Goal: Information Seeking & Learning: Learn about a topic

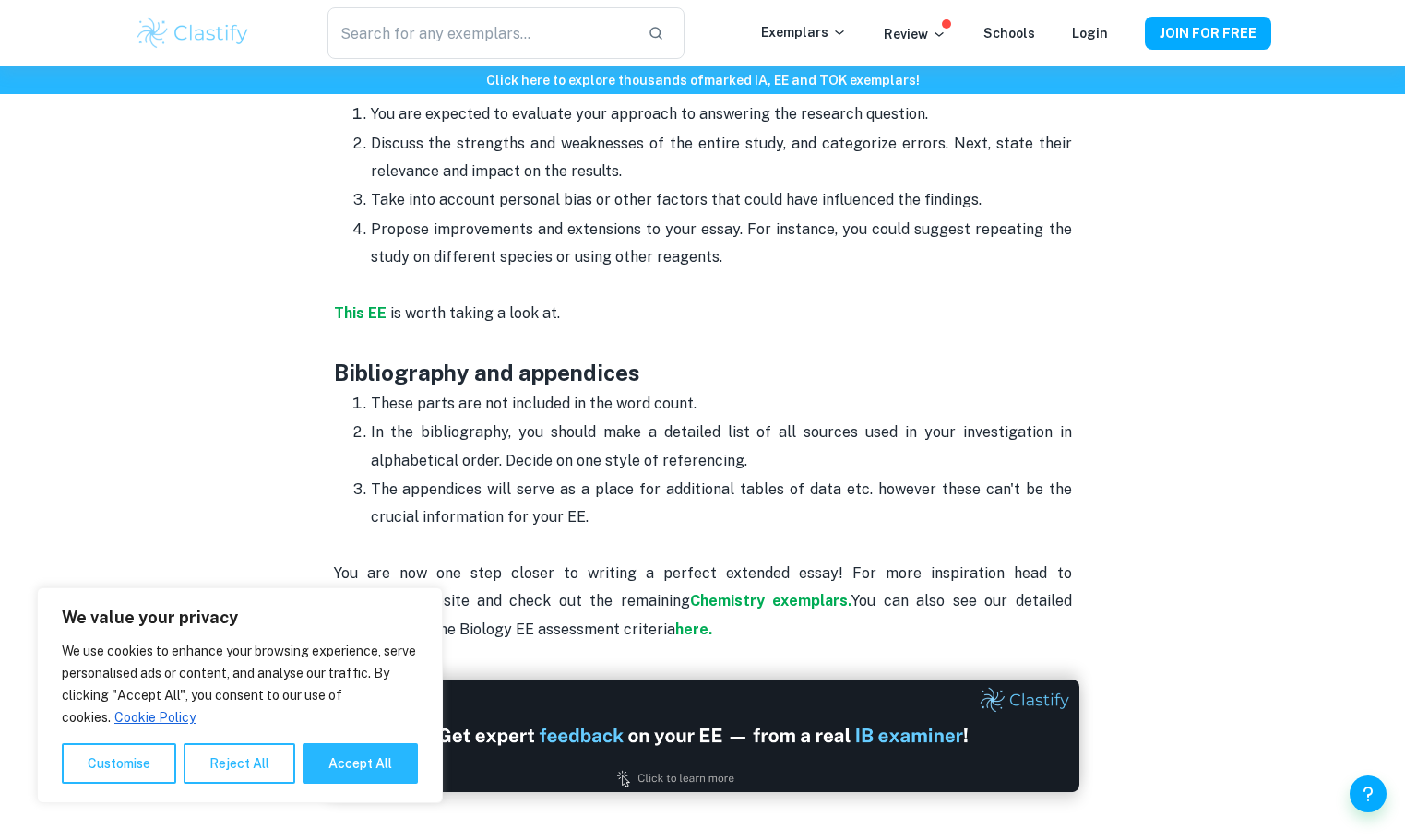
scroll to position [4795, 0]
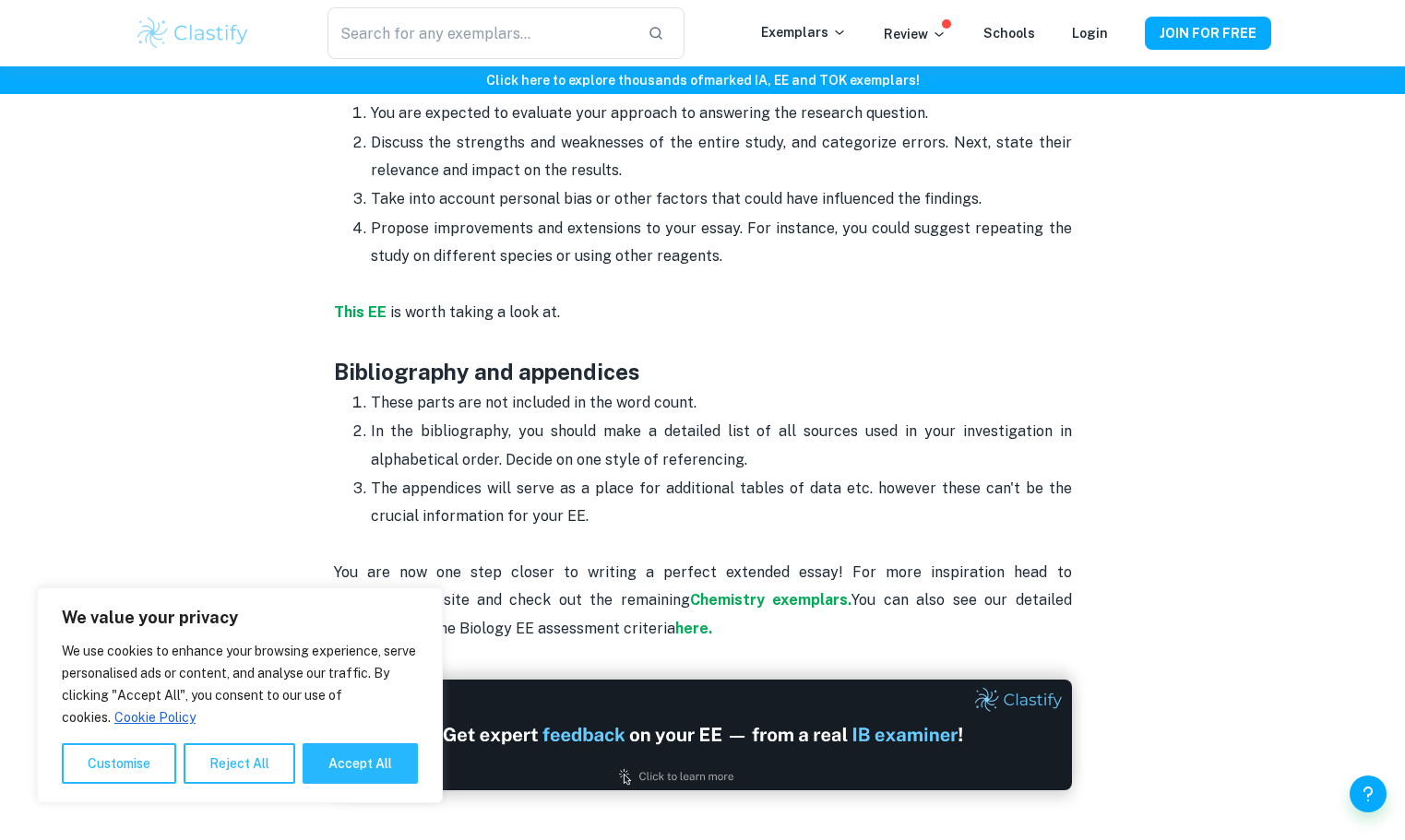
click at [1027, 86] on h6 "Click here to explore thousands of marked IA, EE and TOK exemplars !" at bounding box center [702, 80] width 1397 height 21
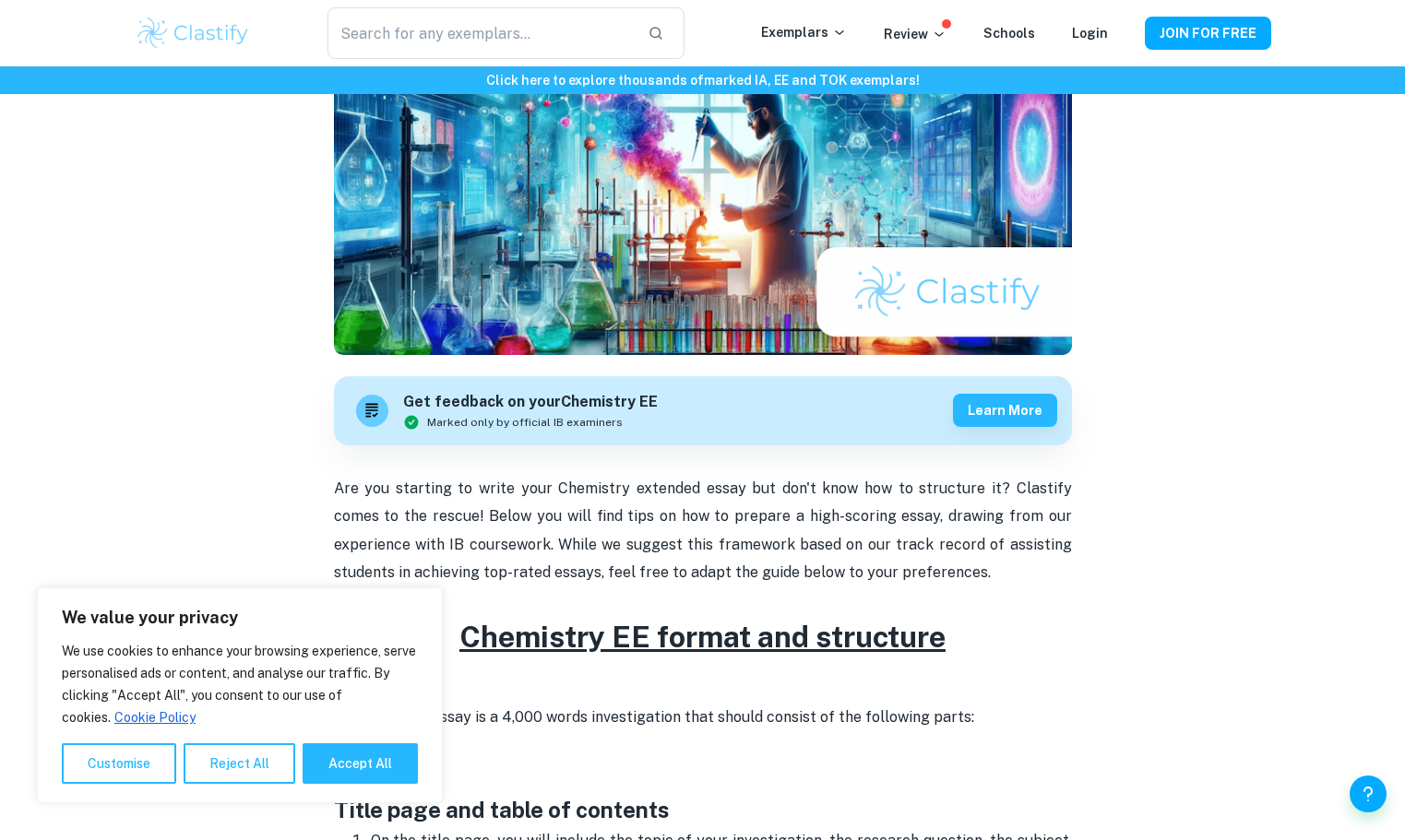
scroll to position [277, 0]
click at [342, 773] on button "Accept All" at bounding box center [360, 763] width 116 height 40
checkbox input "true"
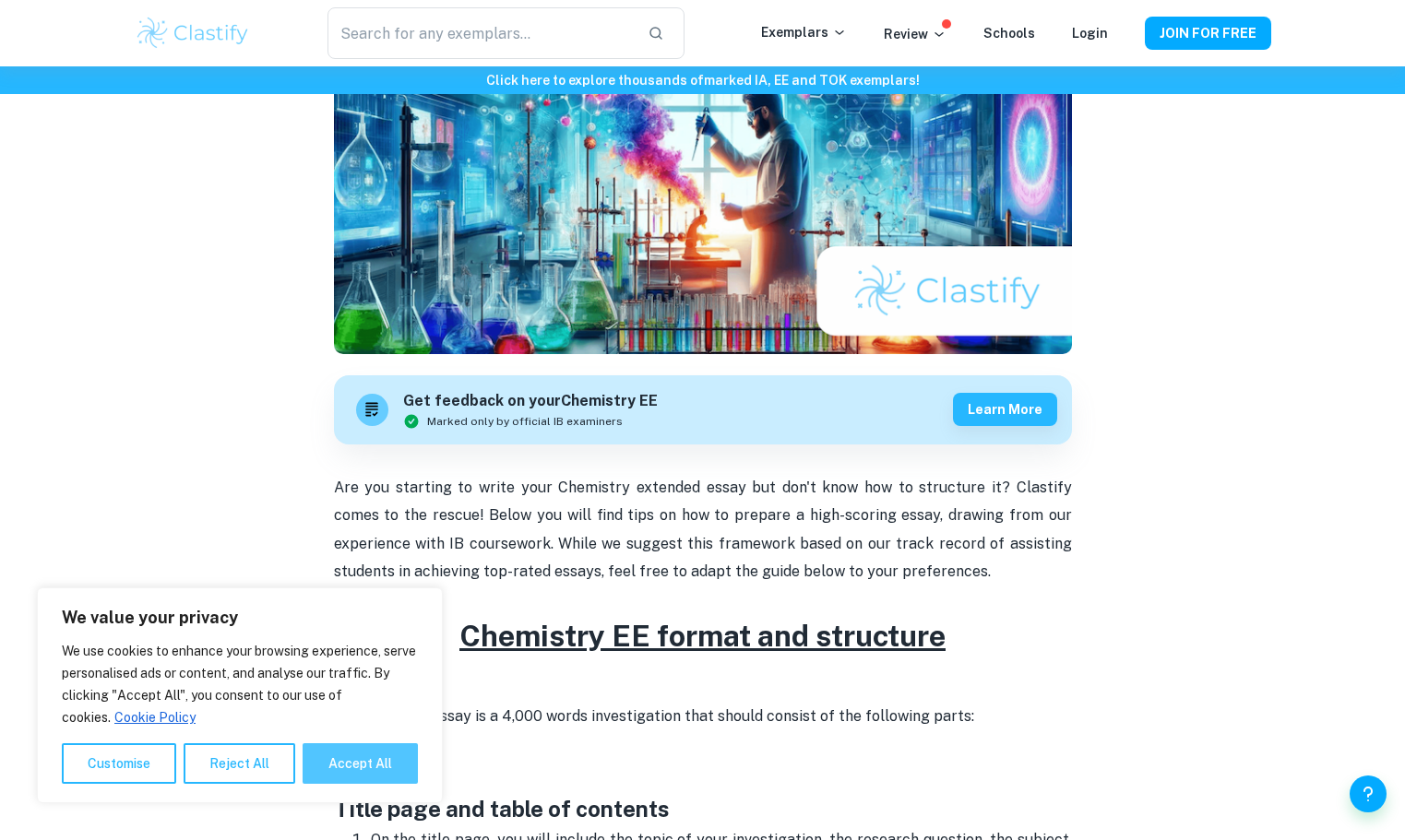
checkbox input "true"
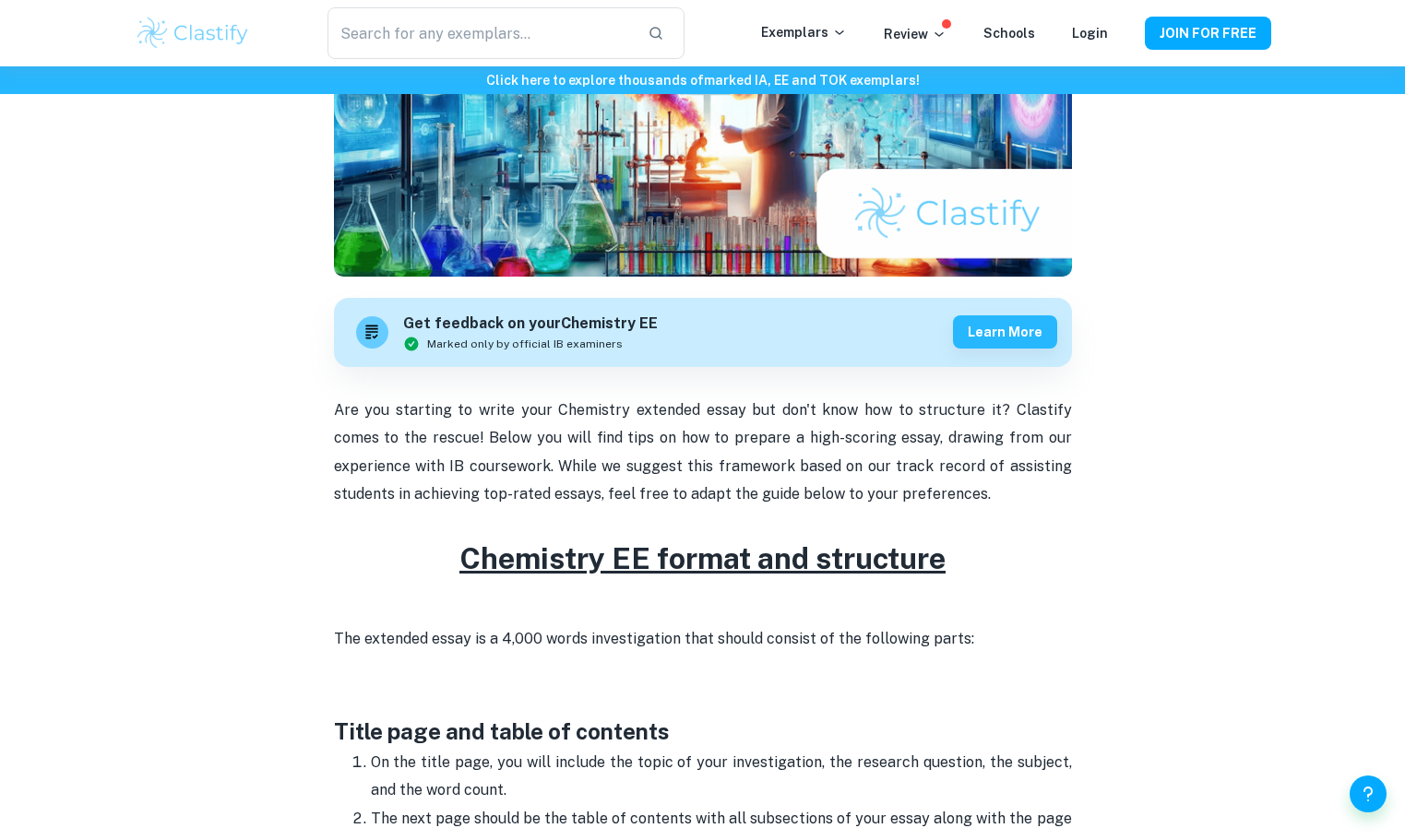
scroll to position [461, 0]
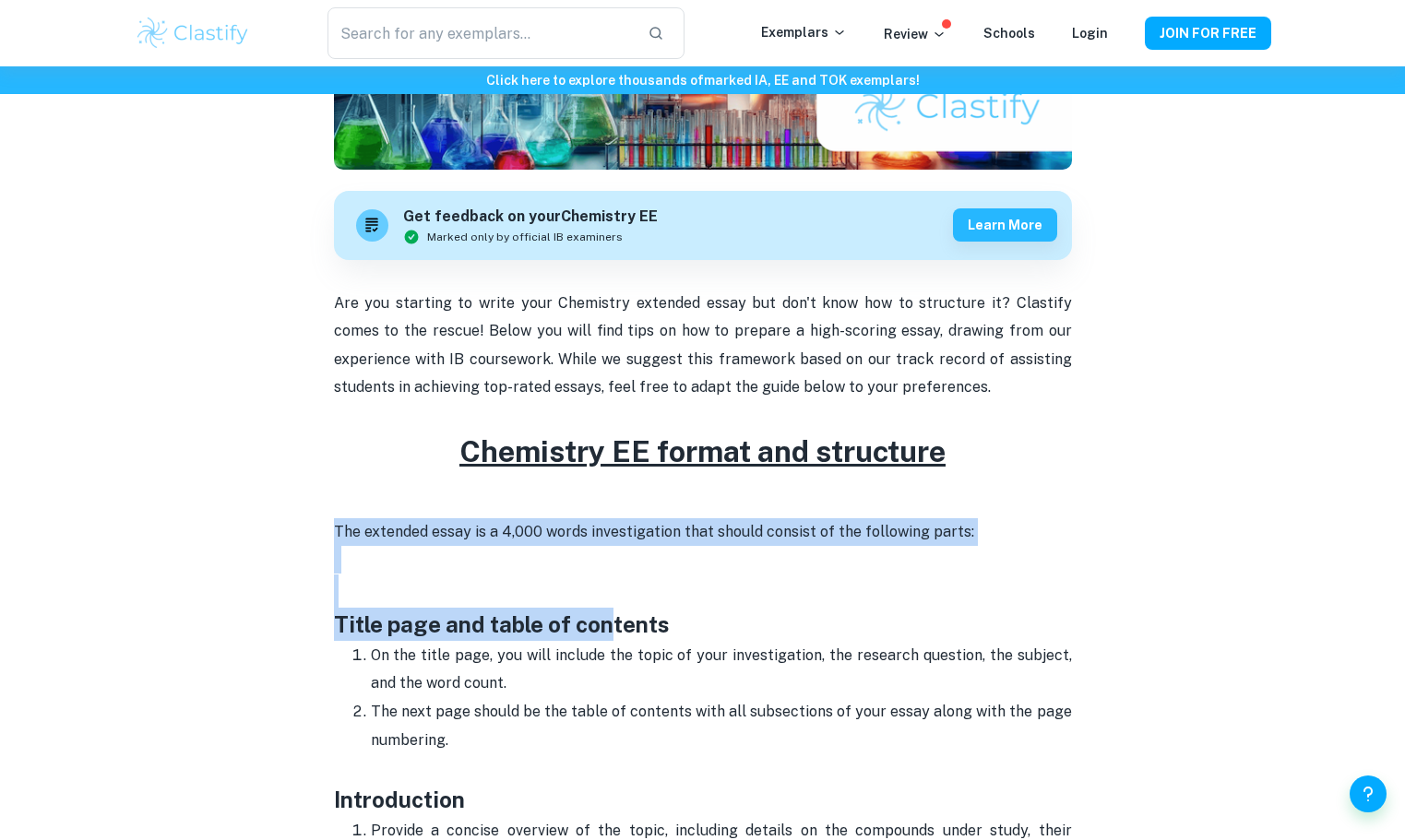
drag, startPoint x: 333, startPoint y: 546, endPoint x: 609, endPoint y: 624, distance: 286.8
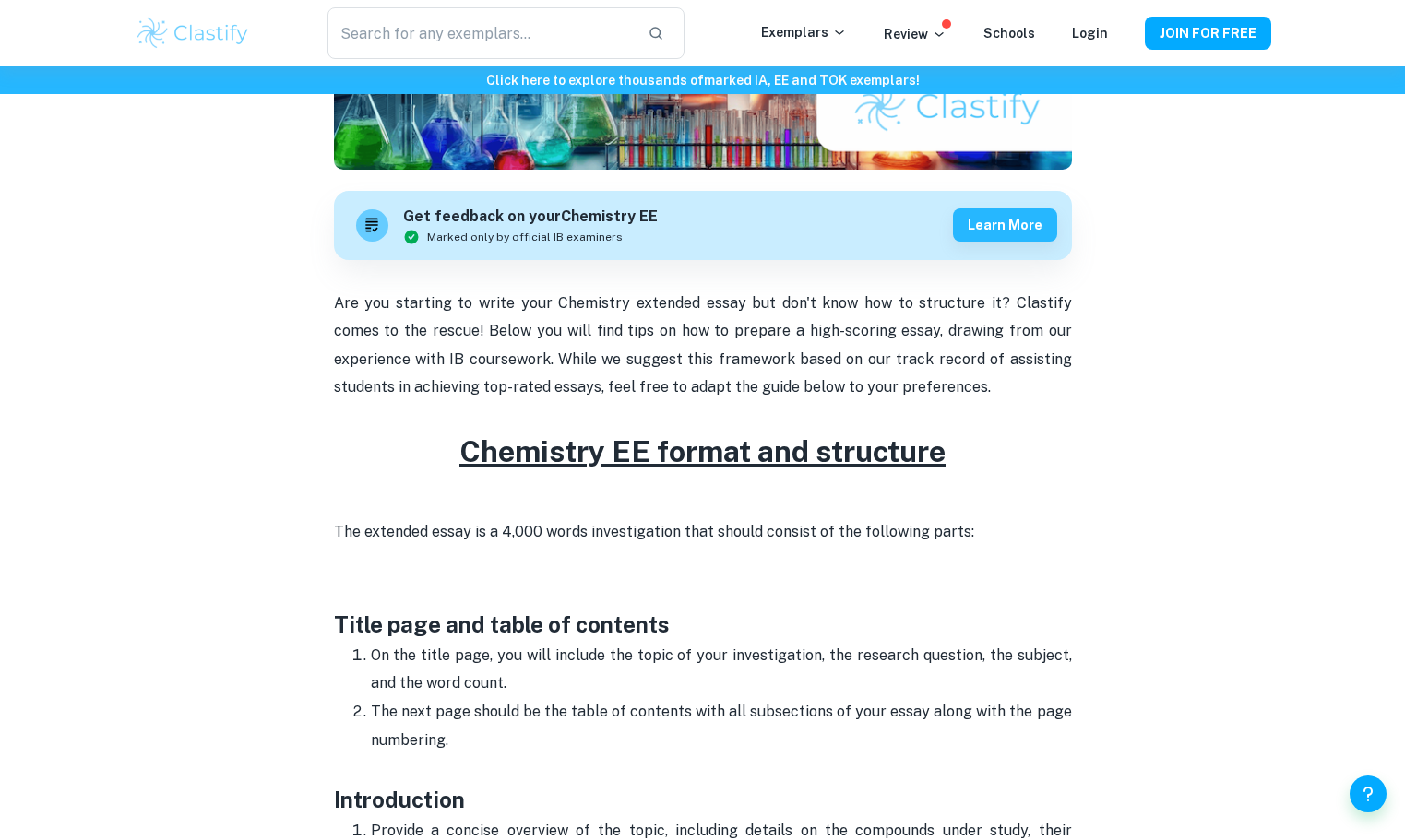
click at [811, 682] on p "On the title page, you will include the topic of your investigation, the resear…" at bounding box center [722, 670] width 701 height 56
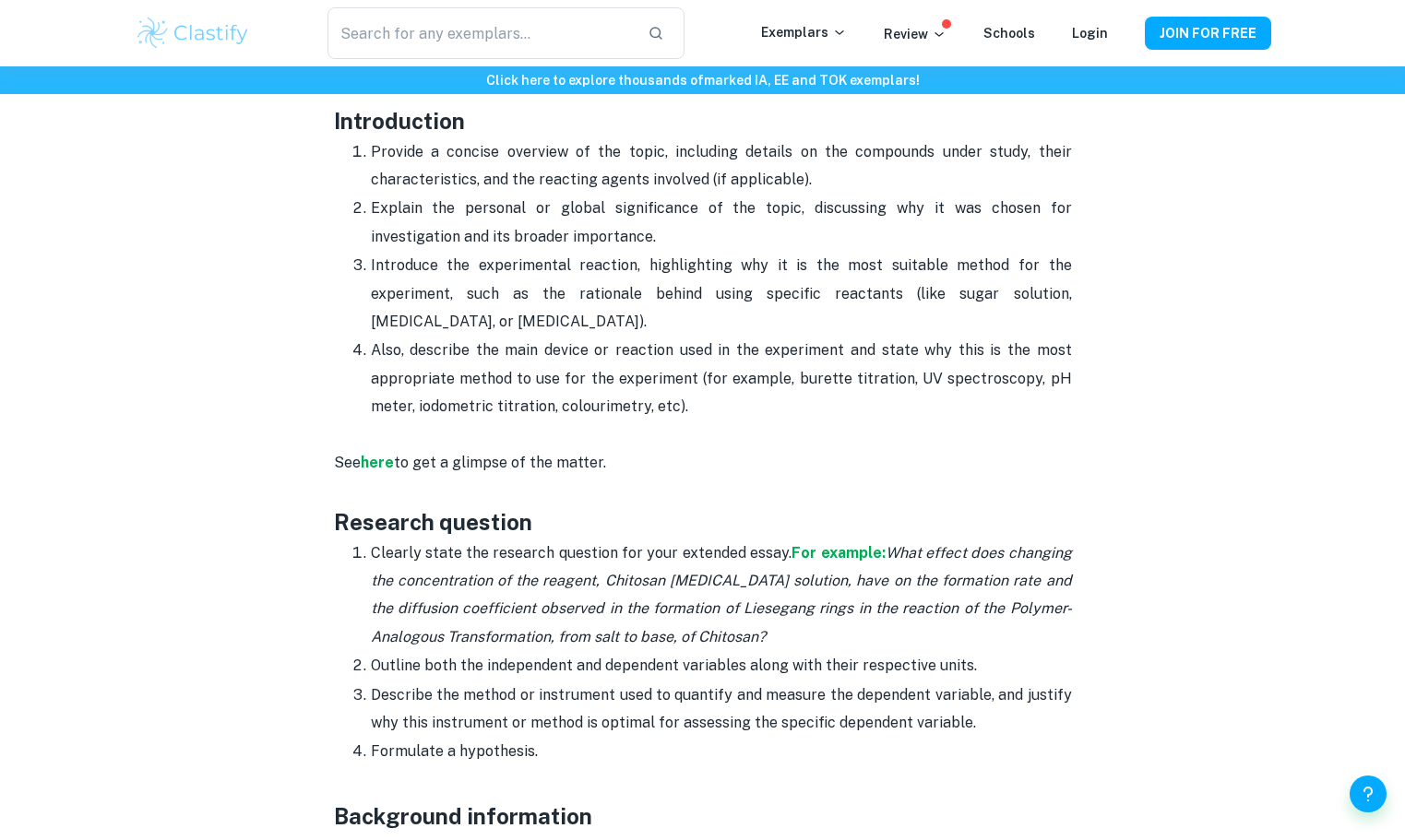
scroll to position [1106, 0]
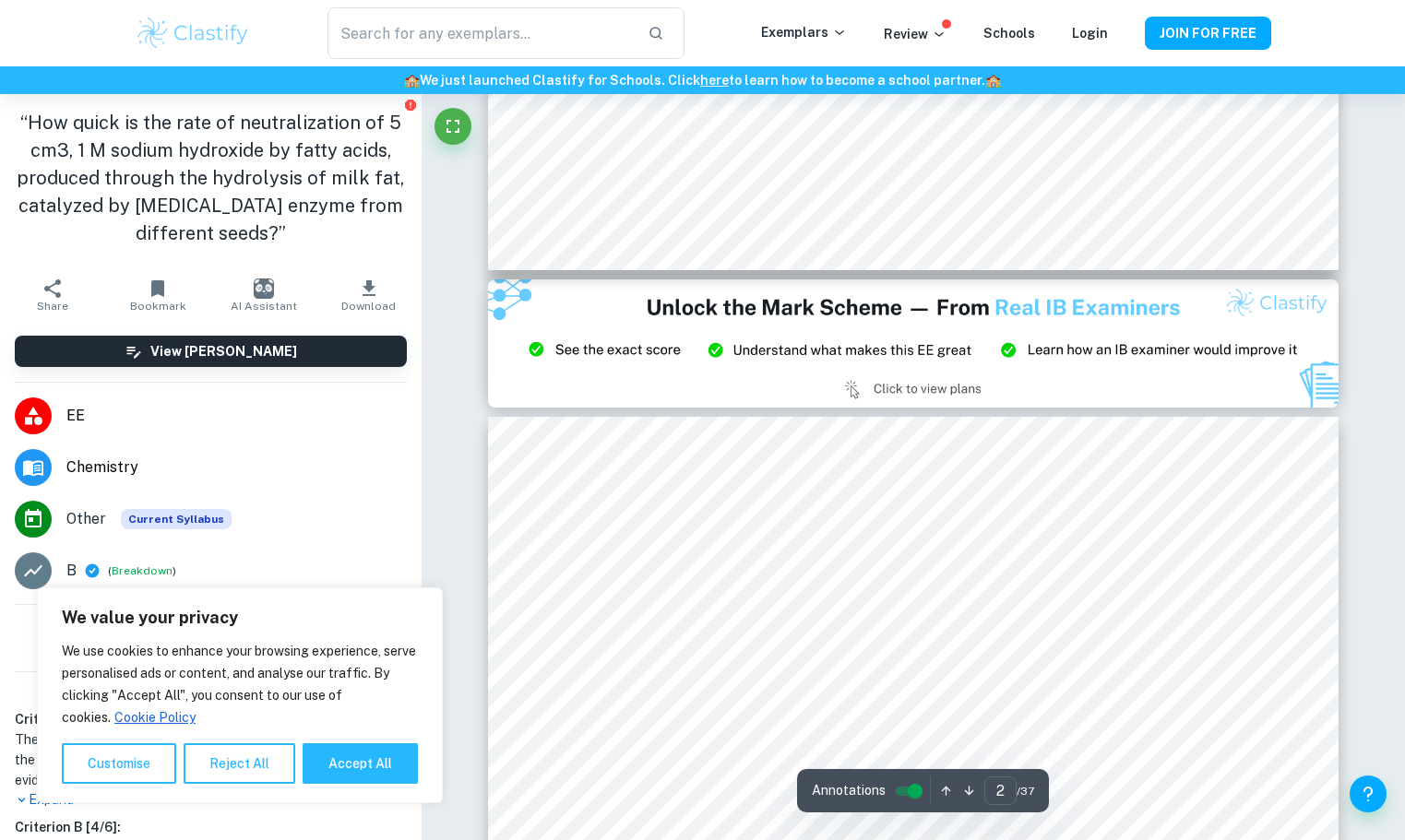
type input "3"
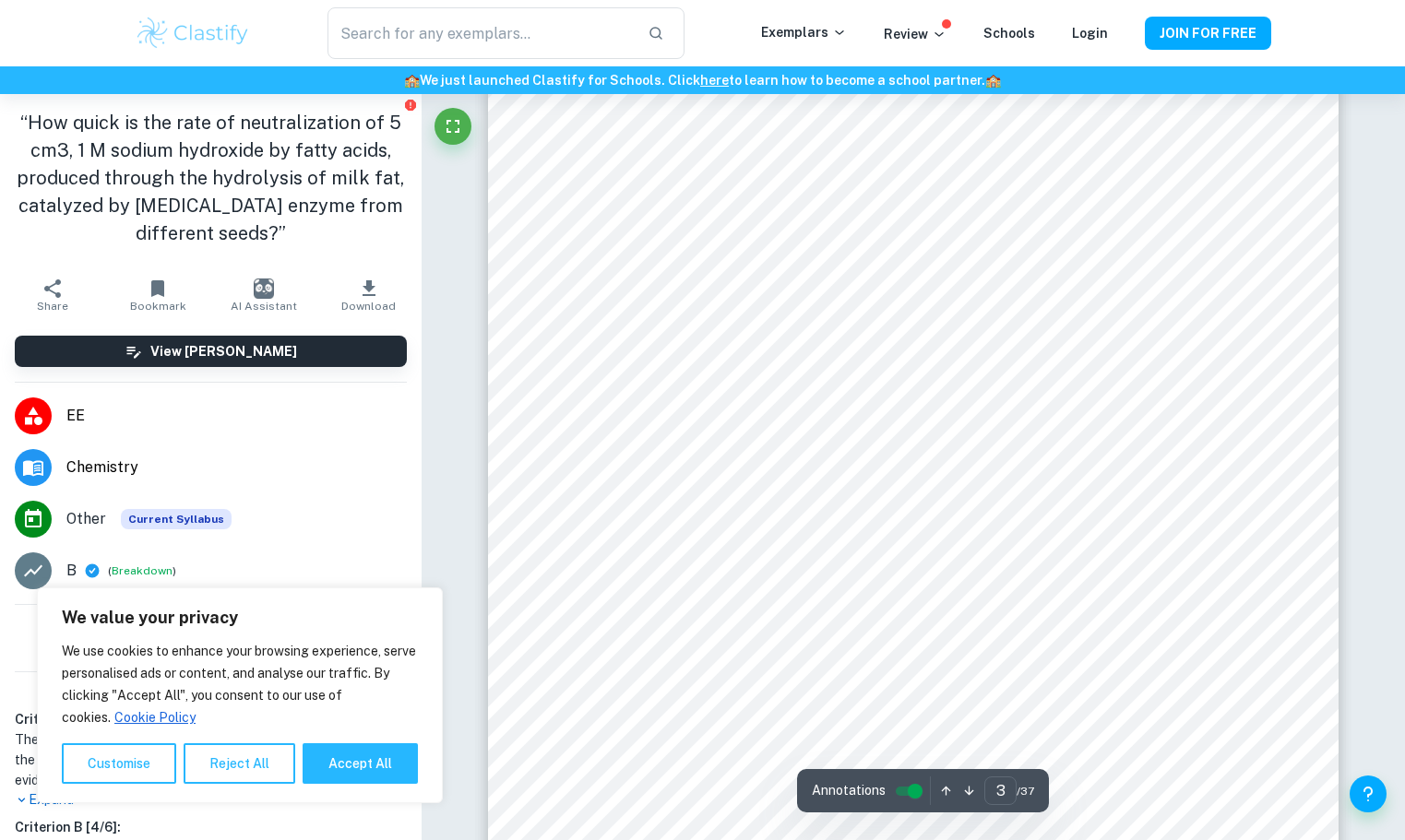
scroll to position [2675, 0]
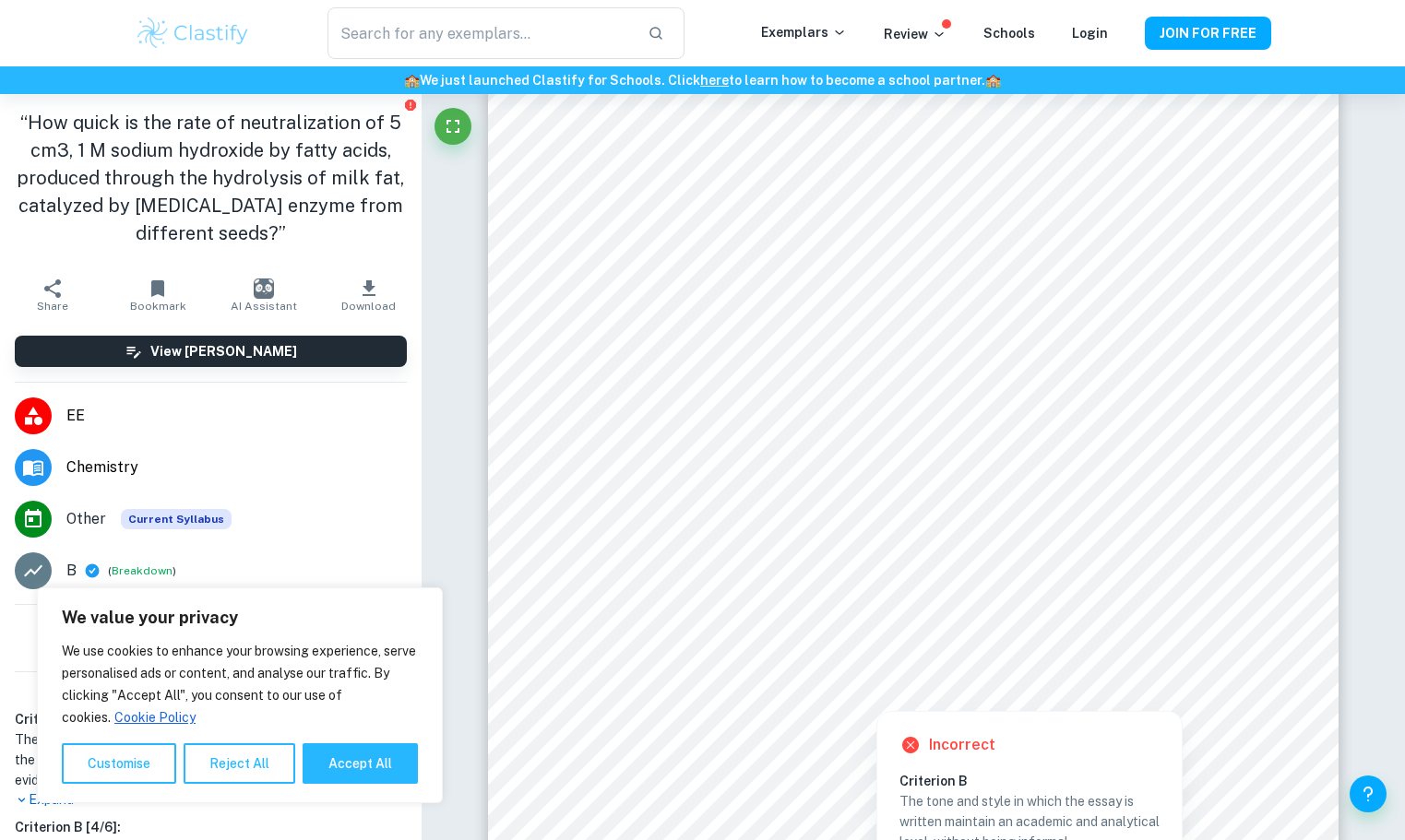
click at [816, 338] on div at bounding box center [900, 340] width 630 height 60
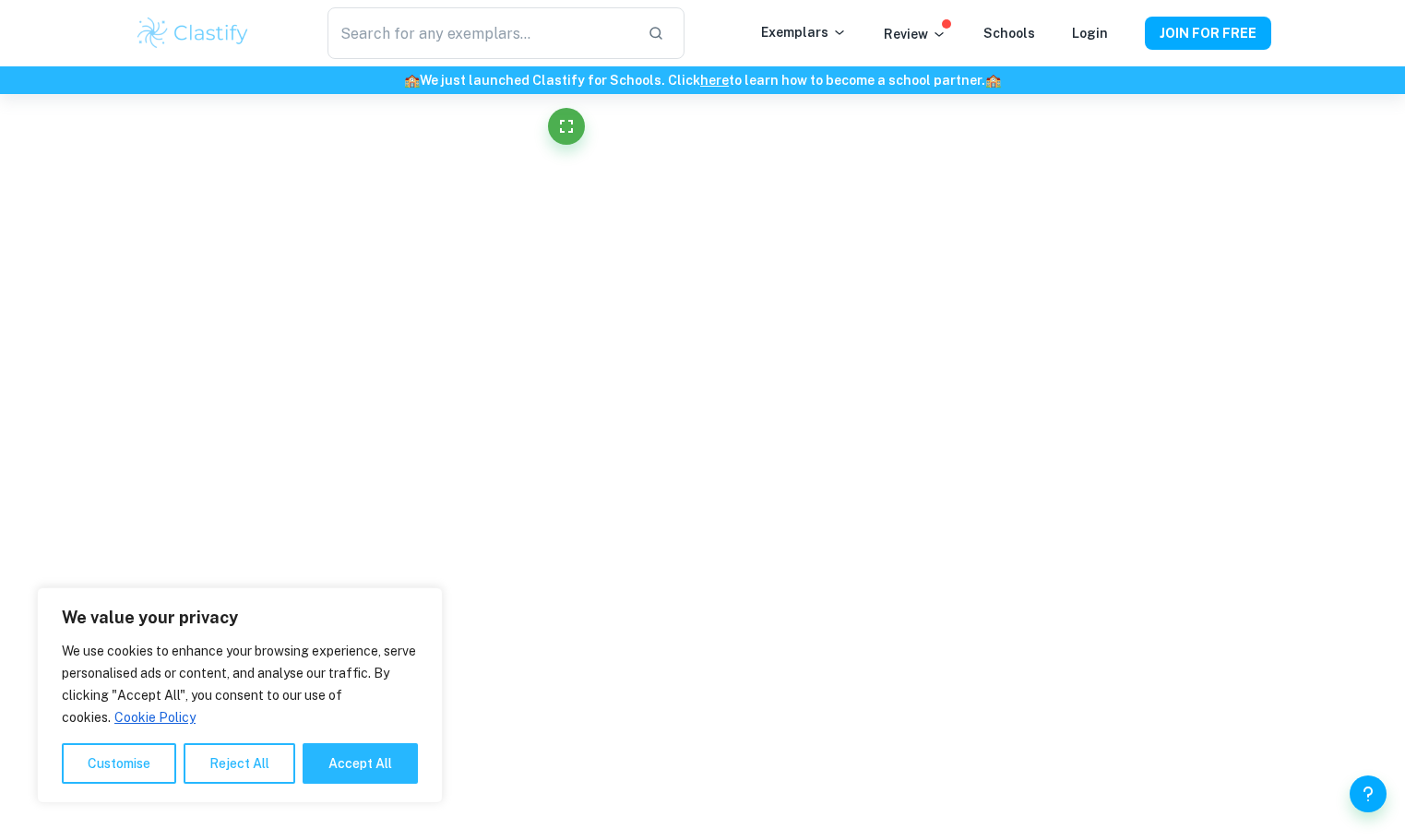
scroll to position [4493, 0]
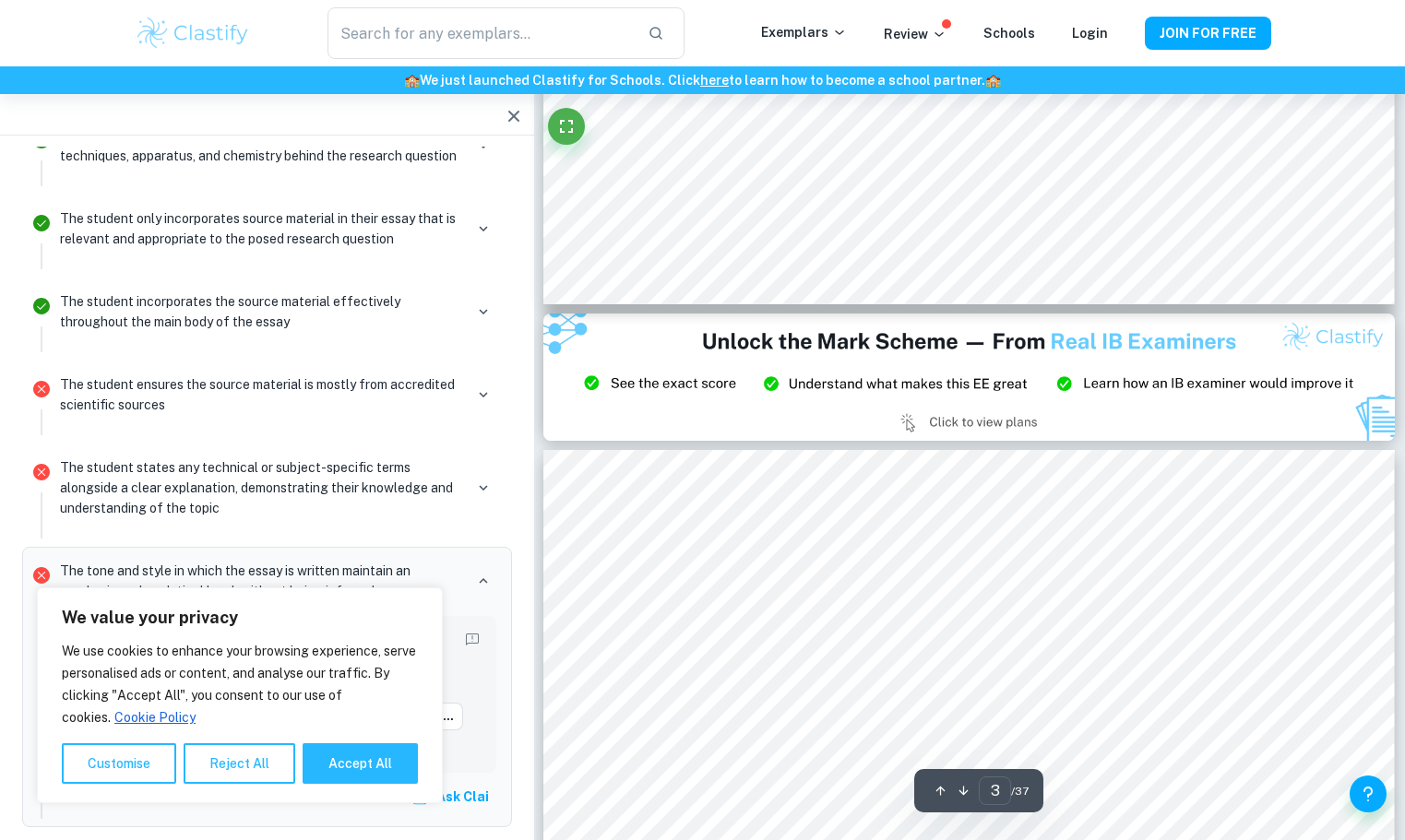
type input "2"
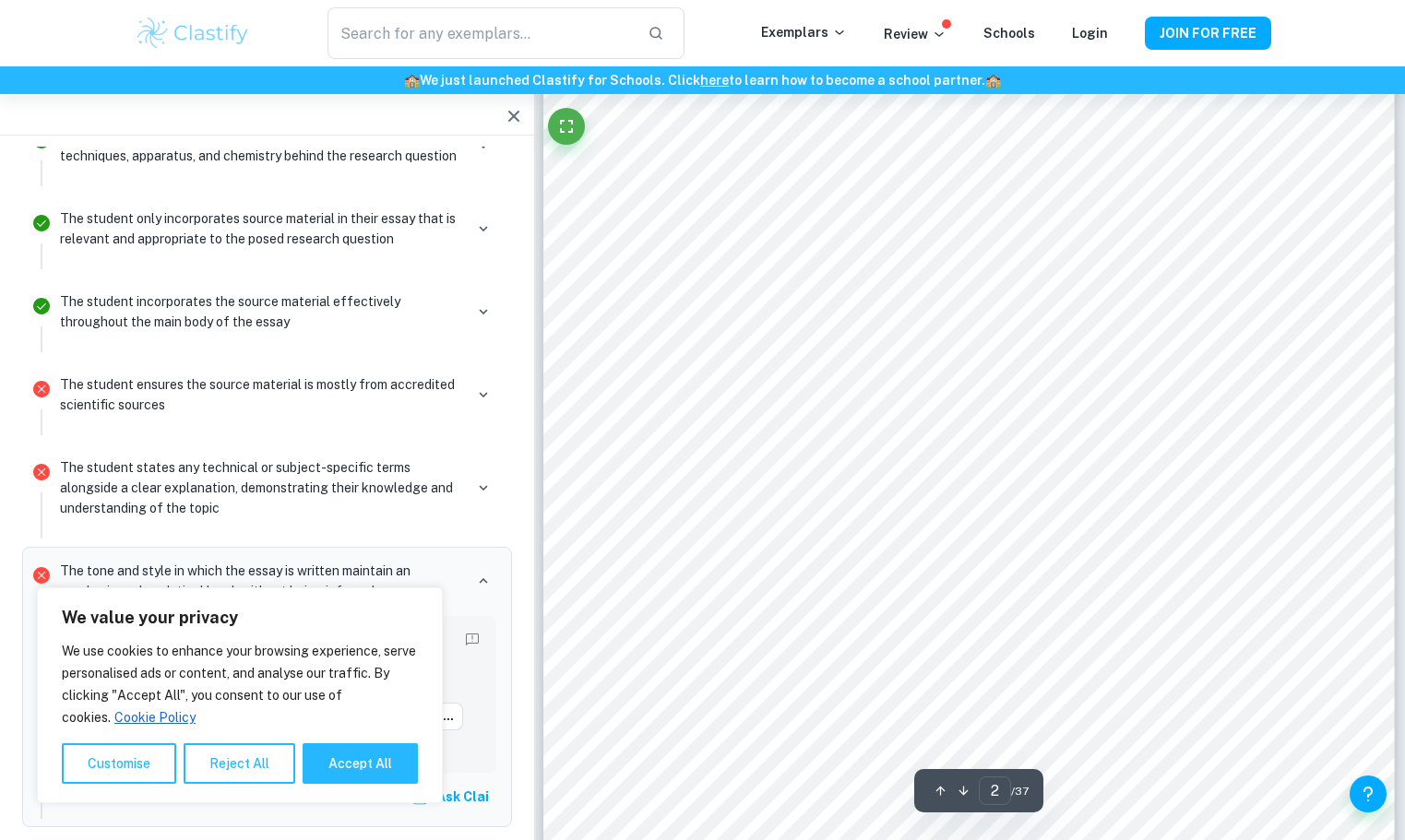
scroll to position [1427, 0]
click at [511, 123] on icon "button" at bounding box center [513, 116] width 23 height 23
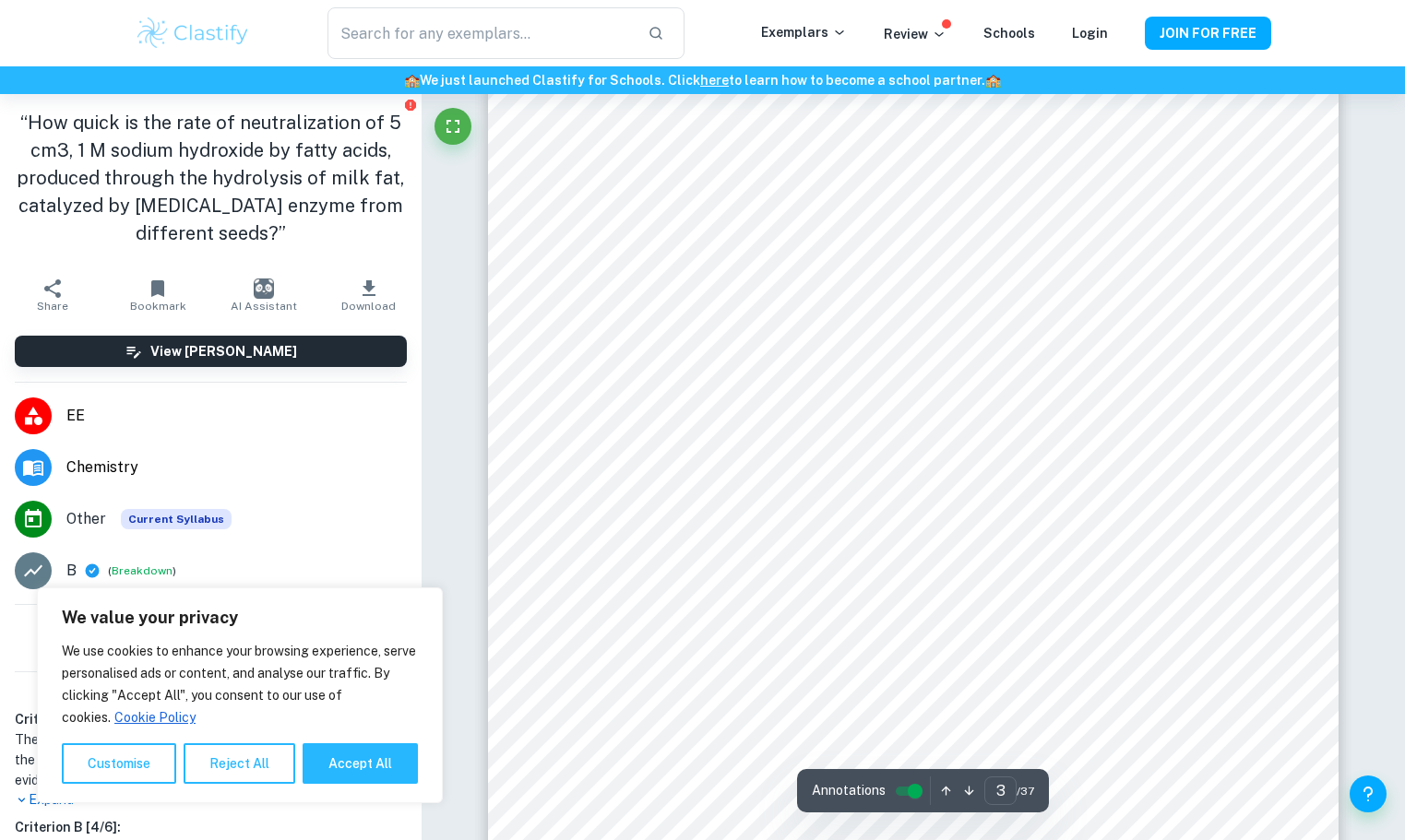
scroll to position [2582, 0]
type input "1"
